Goal: Task Accomplishment & Management: Manage account settings

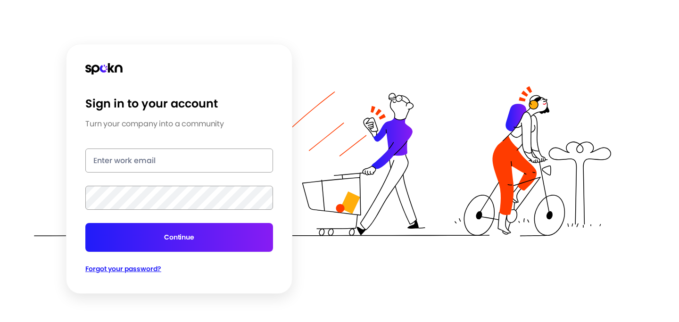
click at [136, 165] on input "email" at bounding box center [179, 161] width 188 height 24
type input "[PERSON_NAME][EMAIL_ADDRESS][PERSON_NAME][DOMAIN_NAME]"
click at [85, 223] on button "Continue" at bounding box center [179, 237] width 188 height 29
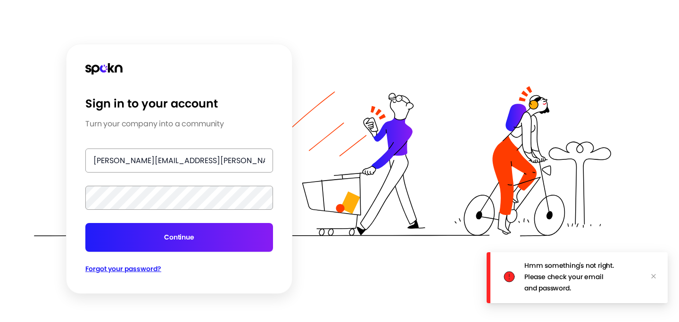
click at [123, 235] on button "Continue" at bounding box center [179, 237] width 188 height 29
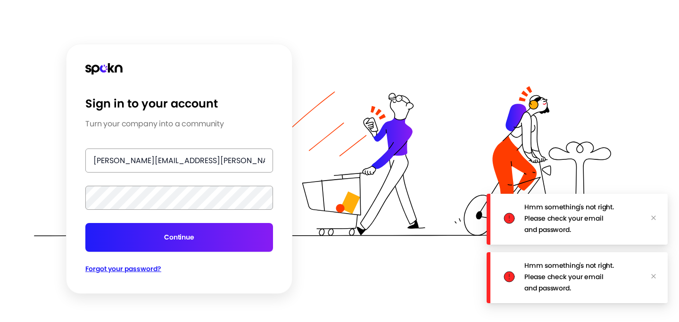
click at [68, 195] on div "Sign in to your account Turn your company into a community anna.eversole@gong.i…" at bounding box center [179, 169] width 226 height 250
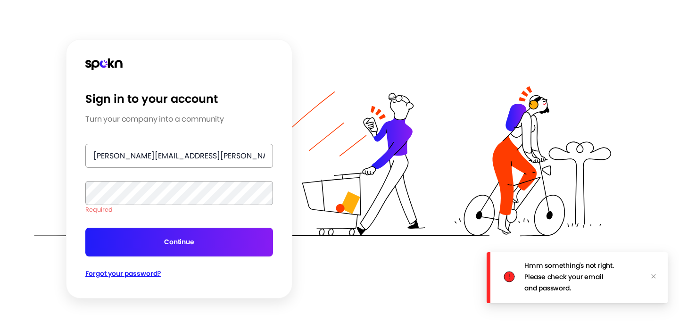
click at [150, 157] on input "[PERSON_NAME][EMAIL_ADDRESS][PERSON_NAME][DOMAIN_NAME]" at bounding box center [179, 156] width 188 height 24
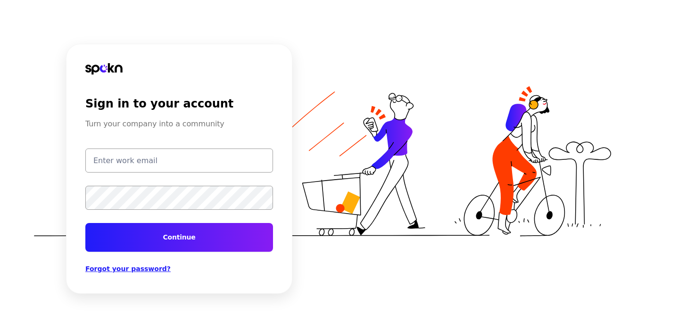
click at [126, 160] on input "email" at bounding box center [179, 161] width 188 height 24
type input "[PERSON_NAME][EMAIL_ADDRESS][PERSON_NAME][DOMAIN_NAME]"
click at [128, 242] on button "Continue" at bounding box center [179, 237] width 188 height 29
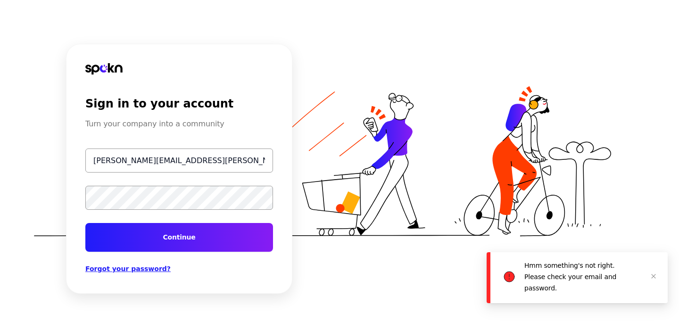
click at [172, 235] on button "Continue" at bounding box center [179, 237] width 188 height 29
